Goal: Transaction & Acquisition: Subscribe to service/newsletter

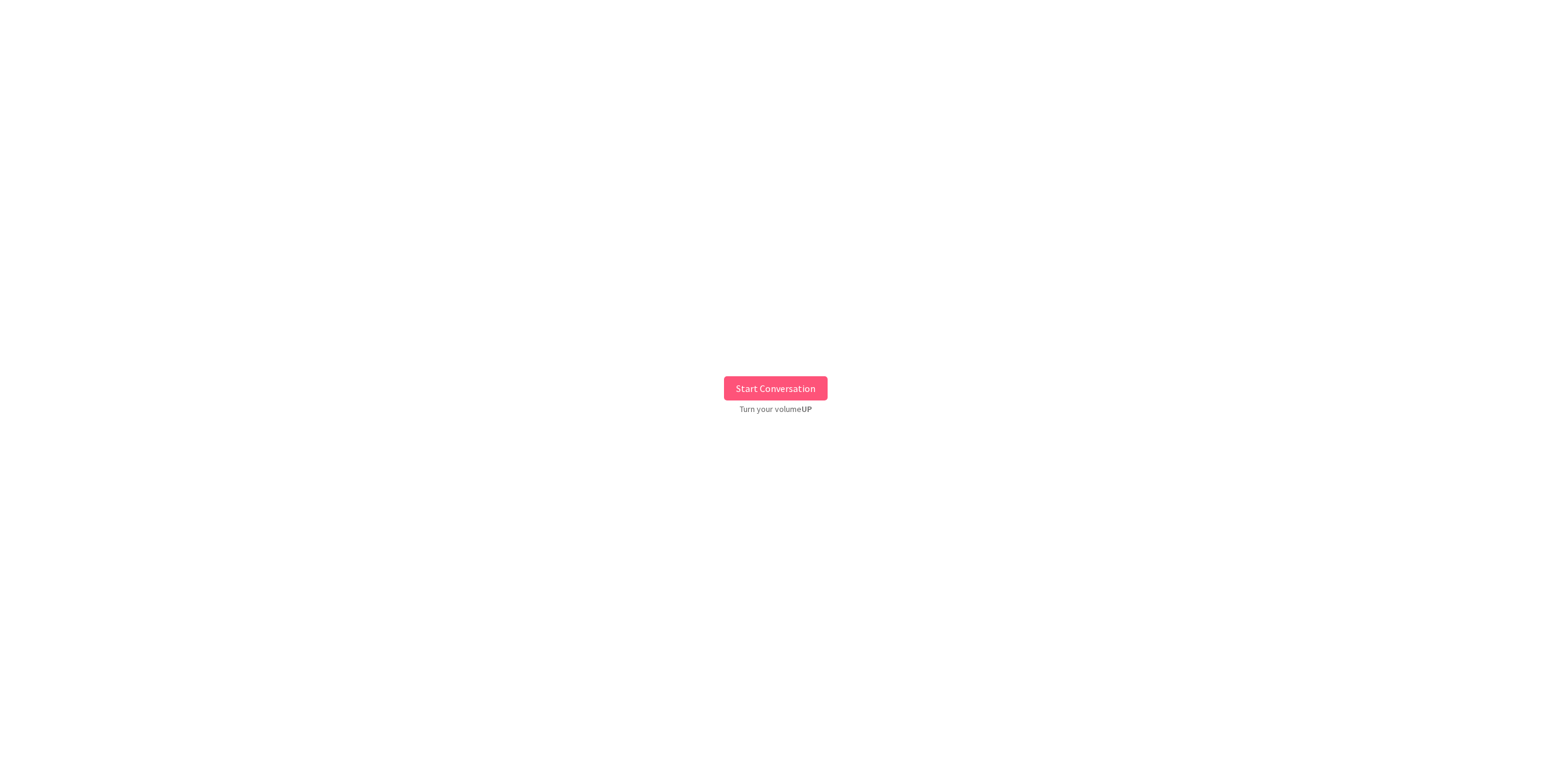
click at [772, 382] on button "Start Conversation" at bounding box center [776, 388] width 104 height 24
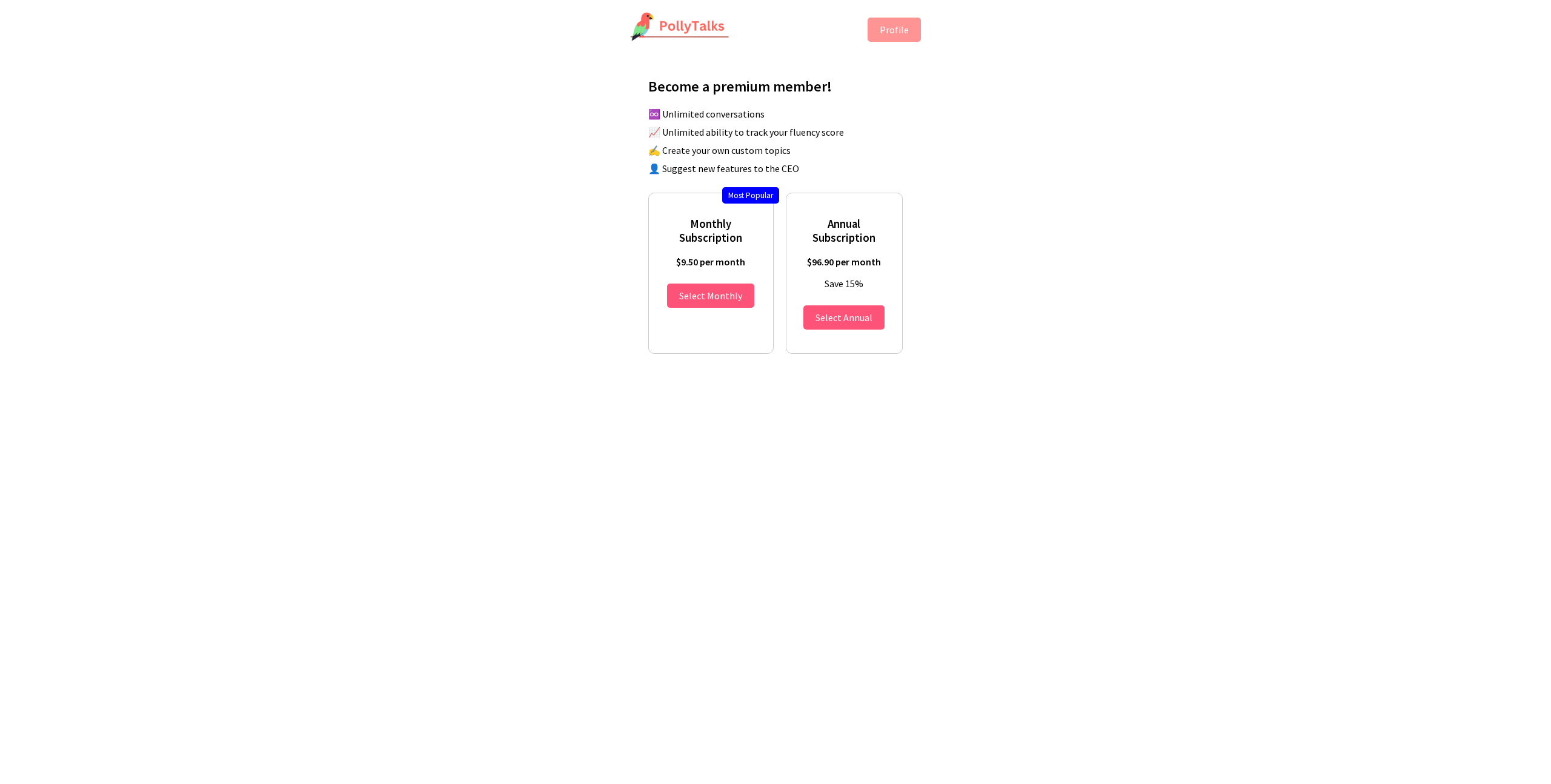
click at [921, 167] on main "Become a premium member! ♾️ Unlimited conversations 📈 Unlimited ability to trac…" at bounding box center [775, 218] width 303 height 319
click at [831, 249] on label "Annual Subscription $96.90 per month $114 $91.20 per year Save 15% Select Annual" at bounding box center [844, 277] width 91 height 121
click at [851, 315] on button "Select Annual" at bounding box center [844, 317] width 81 height 24
click at [856, 199] on div "Annual Subscription $96.90 per month $114 $91.20 per year Save 15% Select Annual" at bounding box center [844, 273] width 117 height 161
click at [711, 166] on li "👤 Suggest new features to the CEO" at bounding box center [781, 168] width 266 height 12
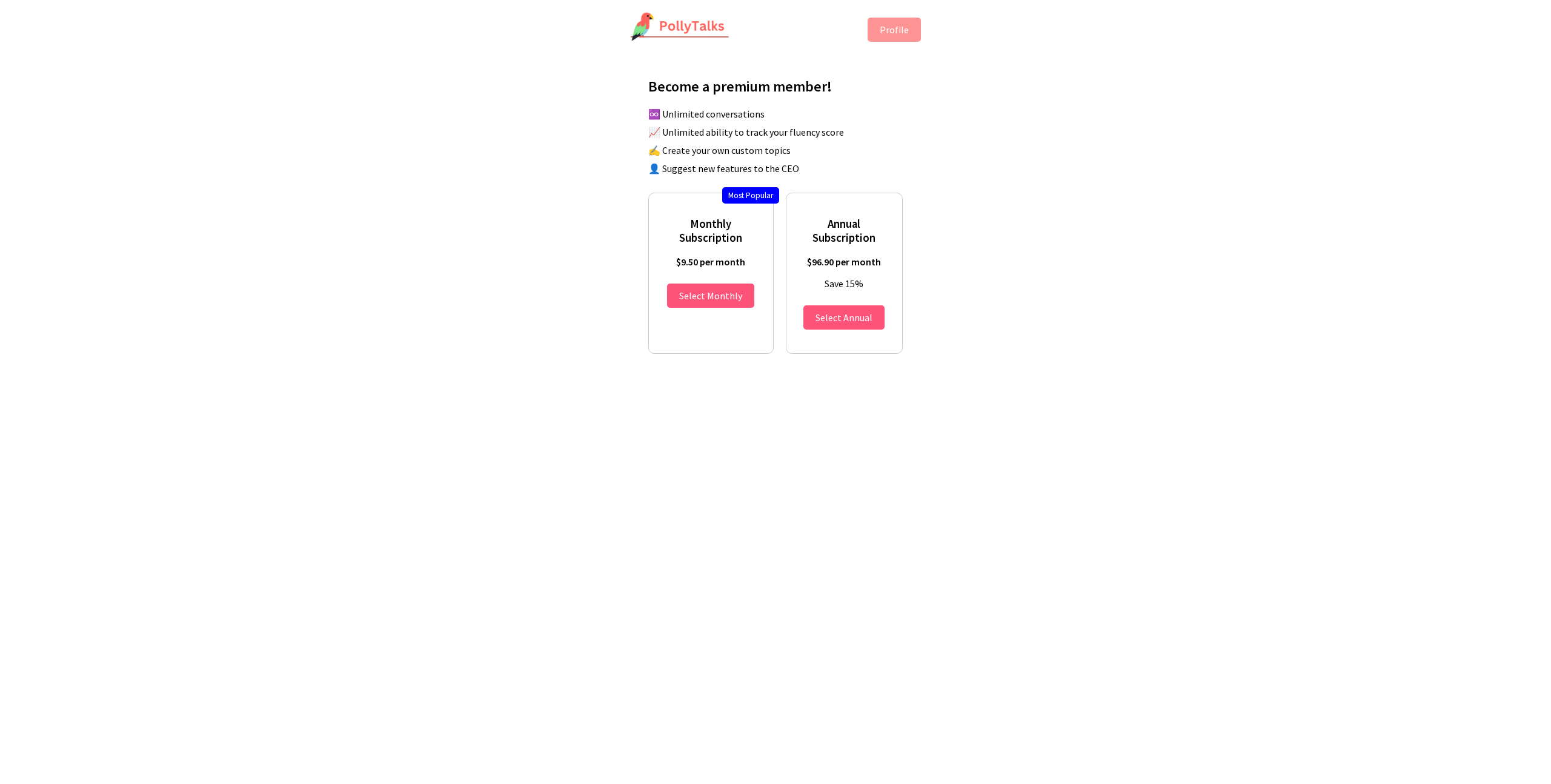
click at [711, 166] on li "👤 Suggest new features to the CEO" at bounding box center [781, 168] width 266 height 12
click at [721, 142] on ul "♾️ Unlimited conversations 📈 Unlimited ability to track your fluency score ✍️ C…" at bounding box center [781, 141] width 266 height 66
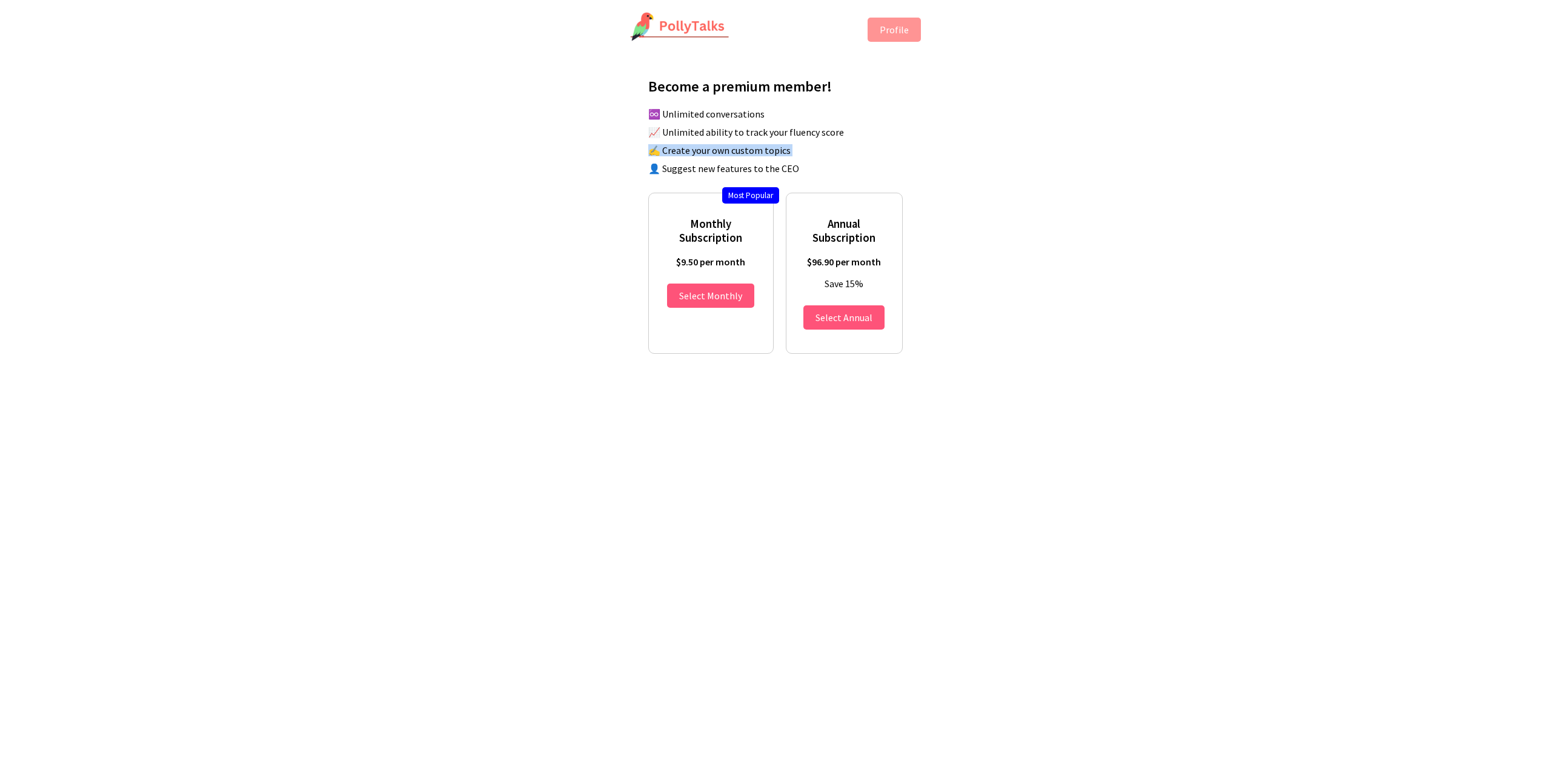
click at [753, 137] on li "📈 Unlimited ability to track your fluency score" at bounding box center [781, 131] width 266 height 12
click at [746, 113] on li "♾️ Unlimited conversations" at bounding box center [781, 114] width 266 height 12
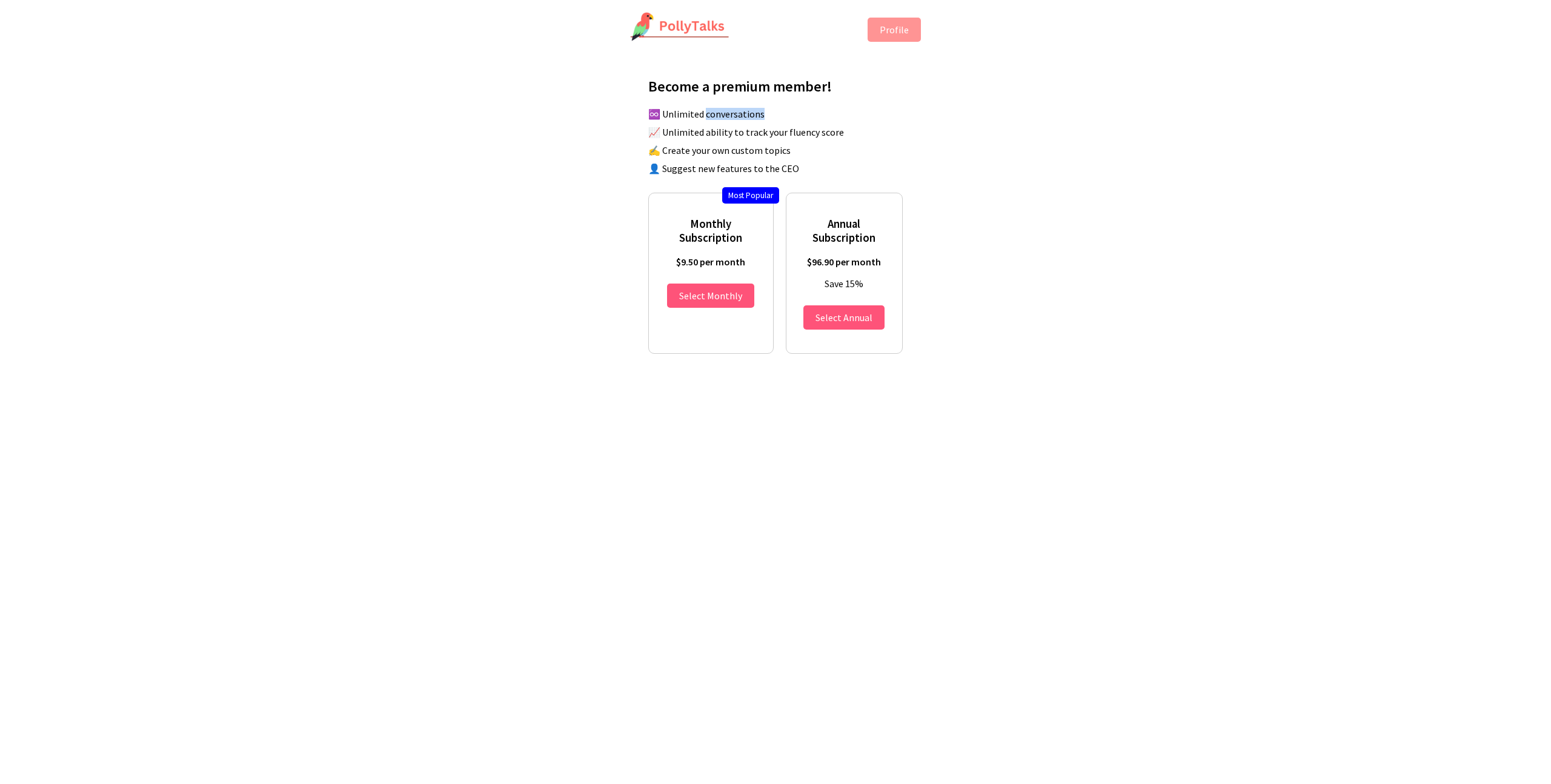
click at [746, 113] on li "♾️ Unlimited conversations" at bounding box center [781, 114] width 266 height 12
click at [742, 136] on li "📈 Unlimited ability to track your fluency score" at bounding box center [781, 131] width 266 height 12
click at [886, 32] on button "Profile" at bounding box center [894, 30] width 53 height 24
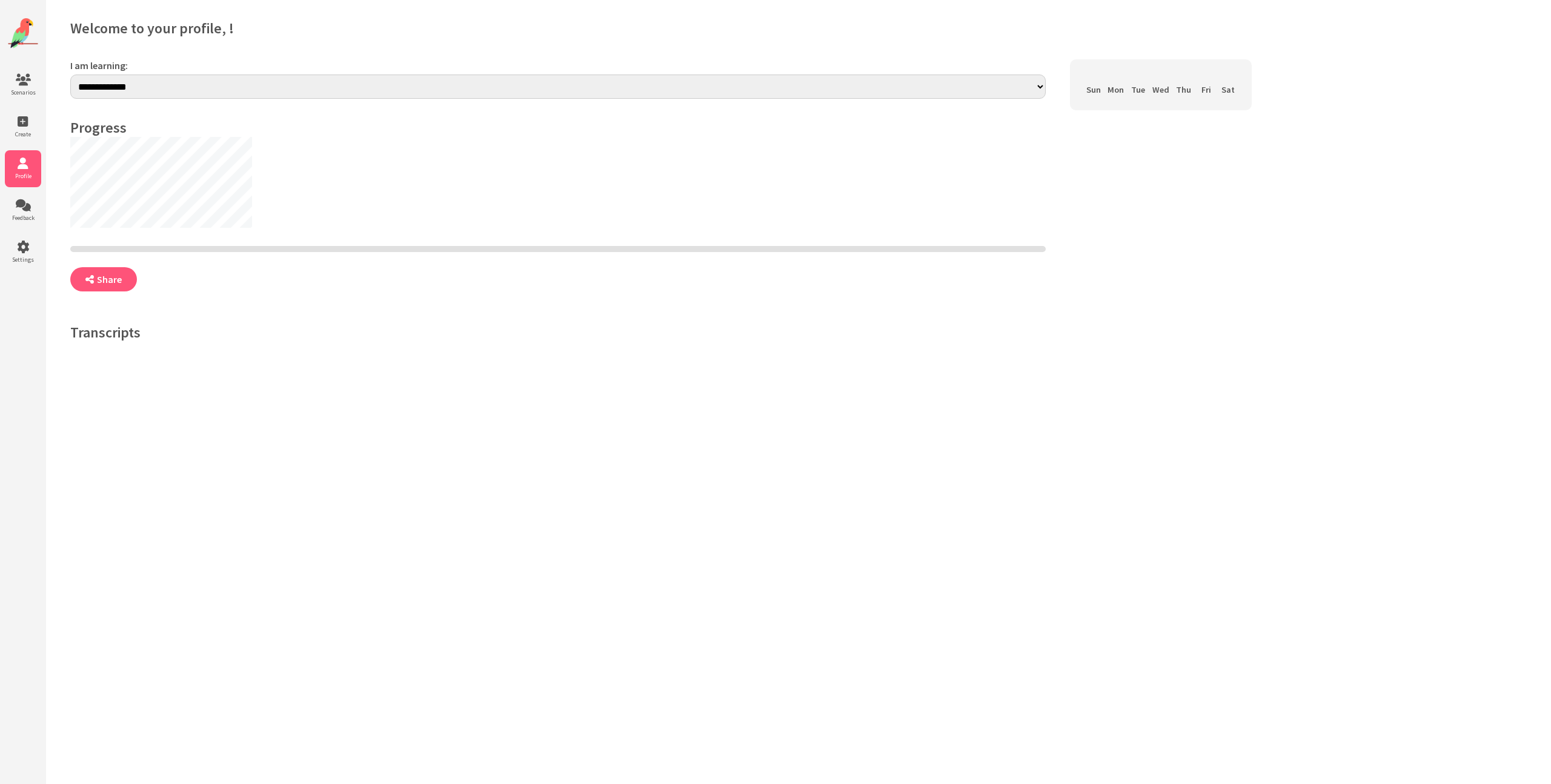
click at [237, 82] on select "**********" at bounding box center [558, 86] width 975 height 24
click at [235, 97] on html "**********" at bounding box center [775, 468] width 1551 height 937
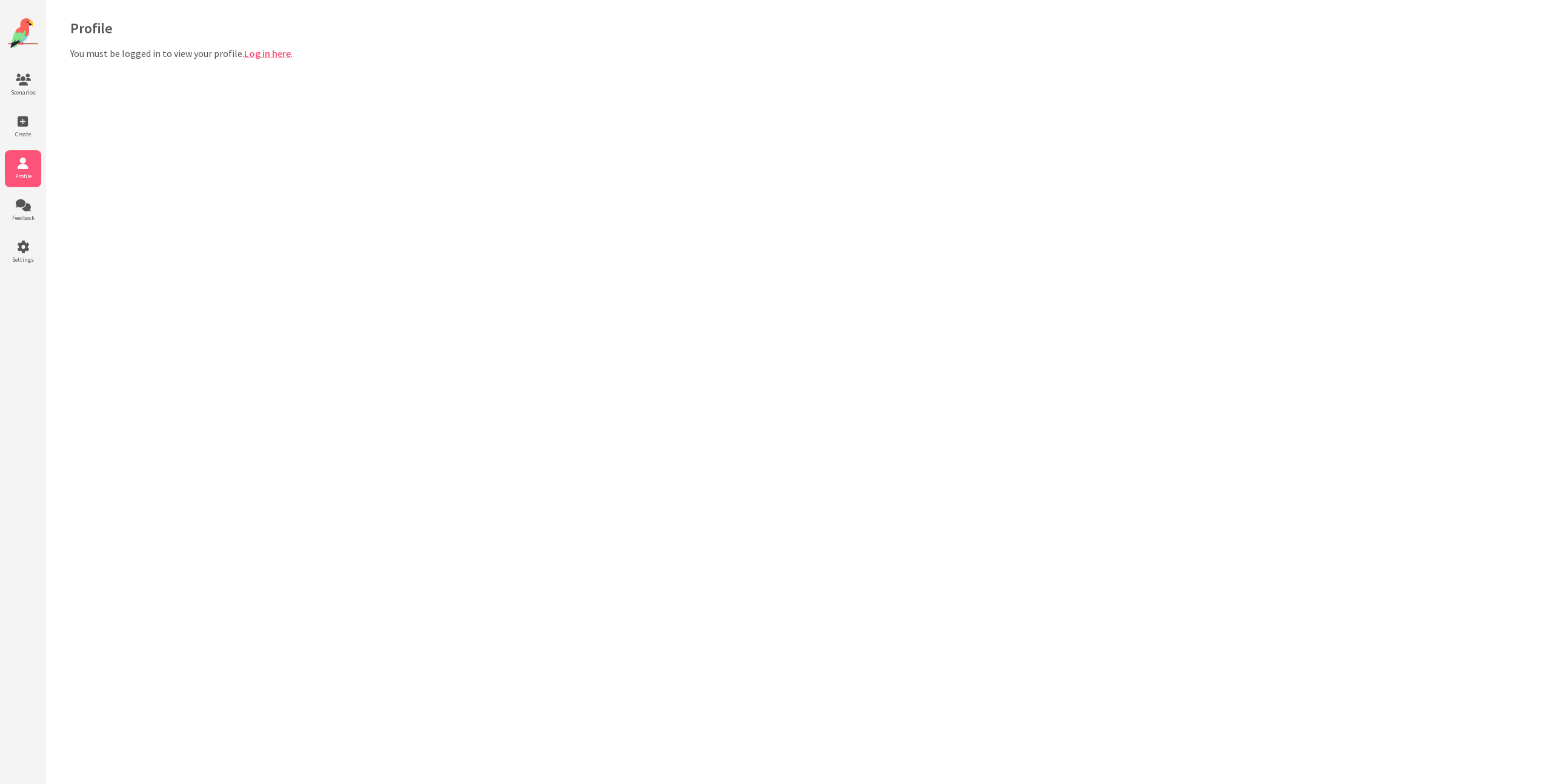
click at [269, 54] on link "Log in here" at bounding box center [268, 53] width 47 height 12
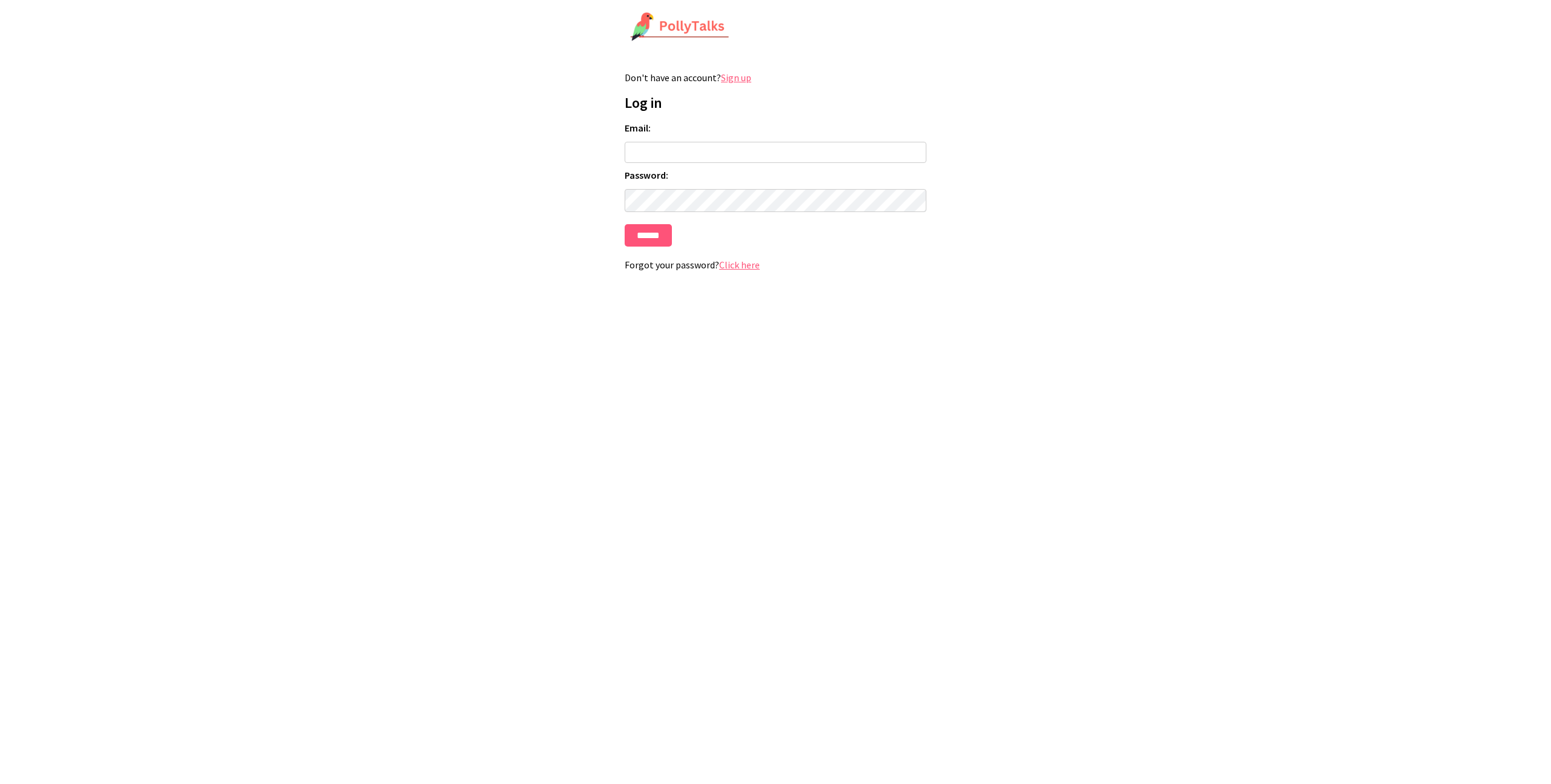
click at [735, 76] on link "Sign up" at bounding box center [736, 77] width 30 height 12
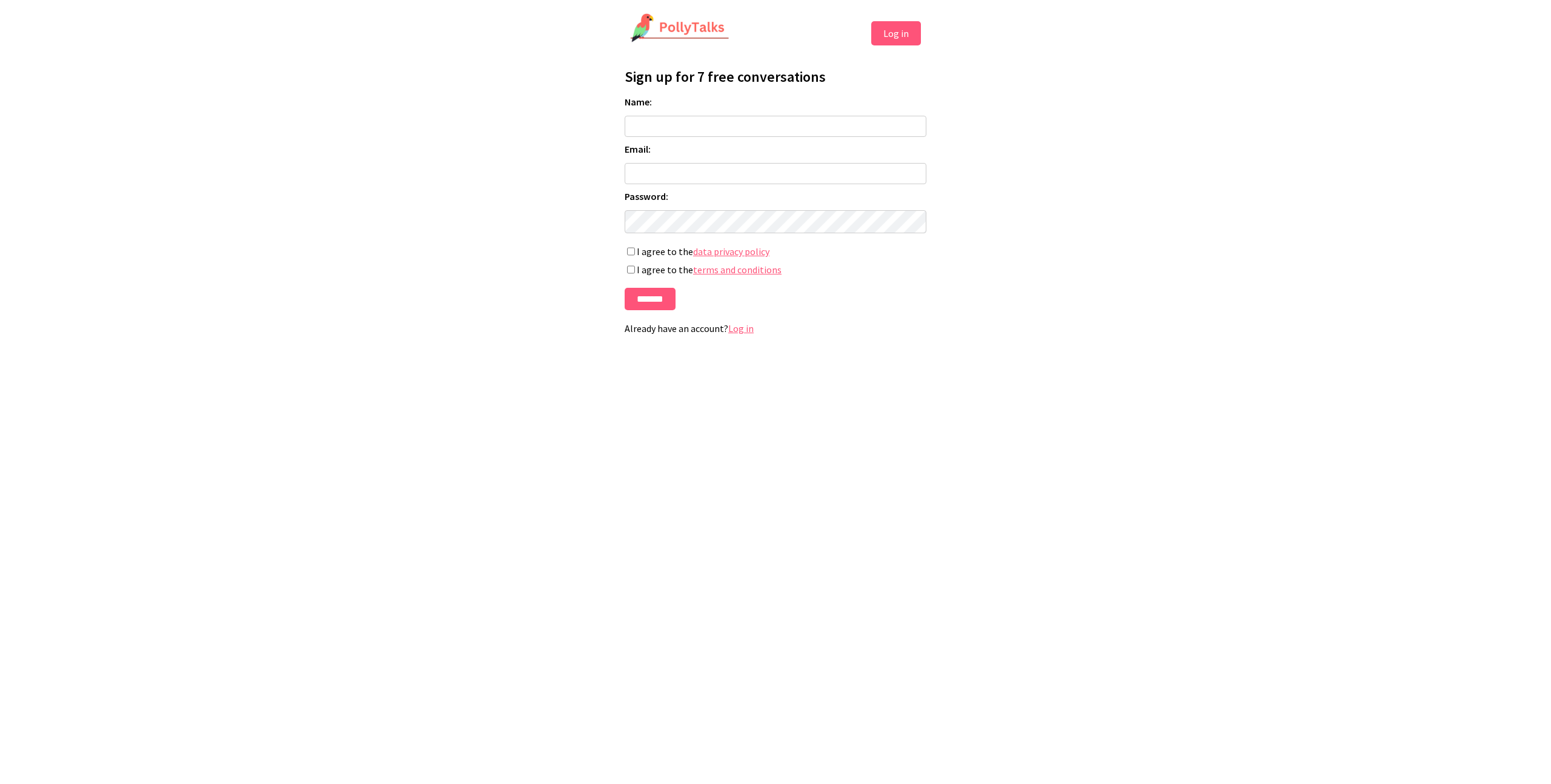
click at [704, 124] on input "Name:" at bounding box center [775, 126] width 302 height 21
click at [1110, 129] on html "Log in Profile Sign up for 7 free conversations Name: Email: Password: If you'r…" at bounding box center [775, 178] width 1551 height 357
